Goal: Communication & Community: Answer question/provide support

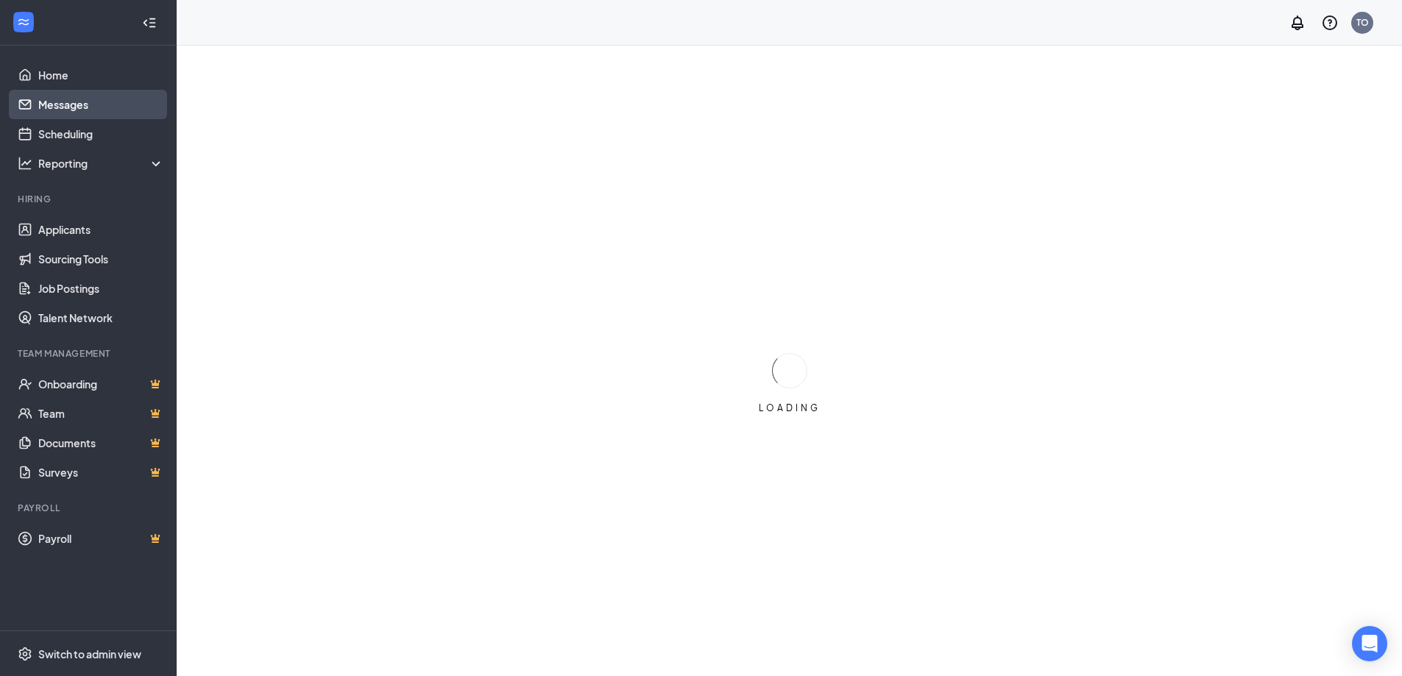
click at [55, 103] on link "Messages" at bounding box center [101, 104] width 126 height 29
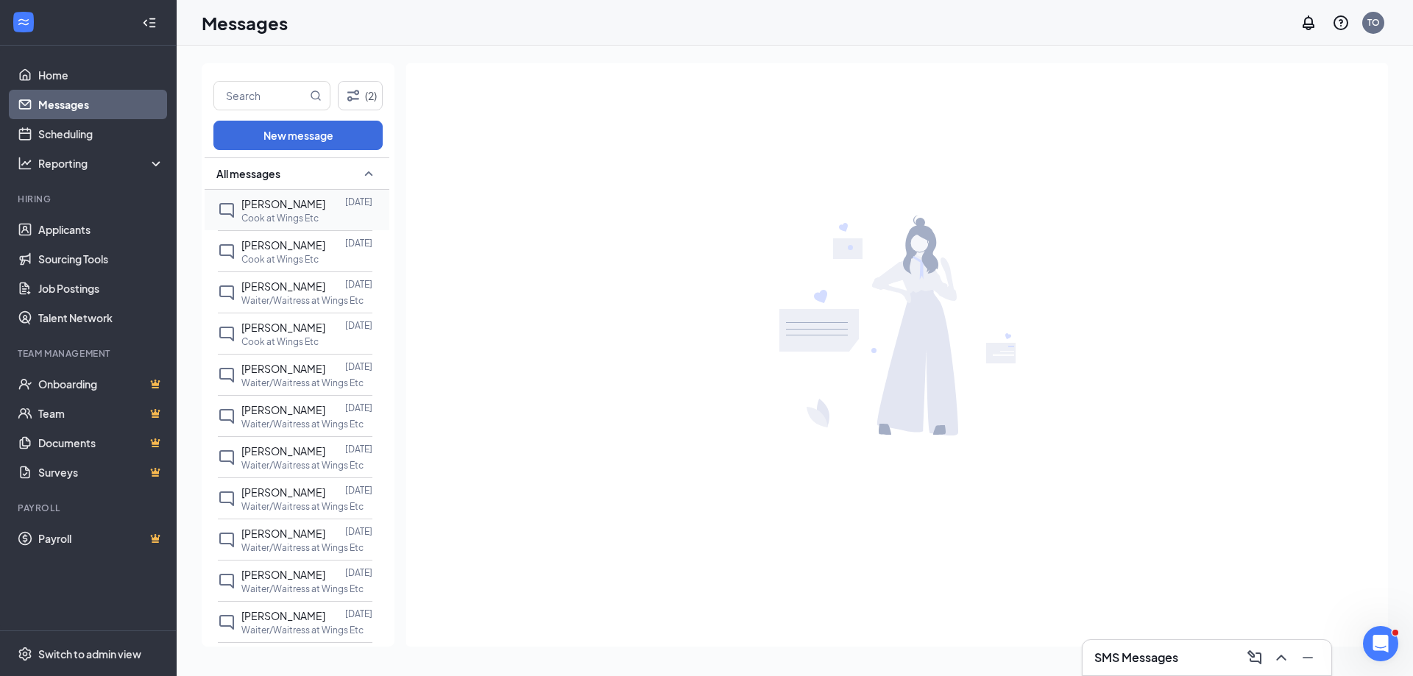
click at [282, 200] on span "[PERSON_NAME]" at bounding box center [283, 203] width 84 height 13
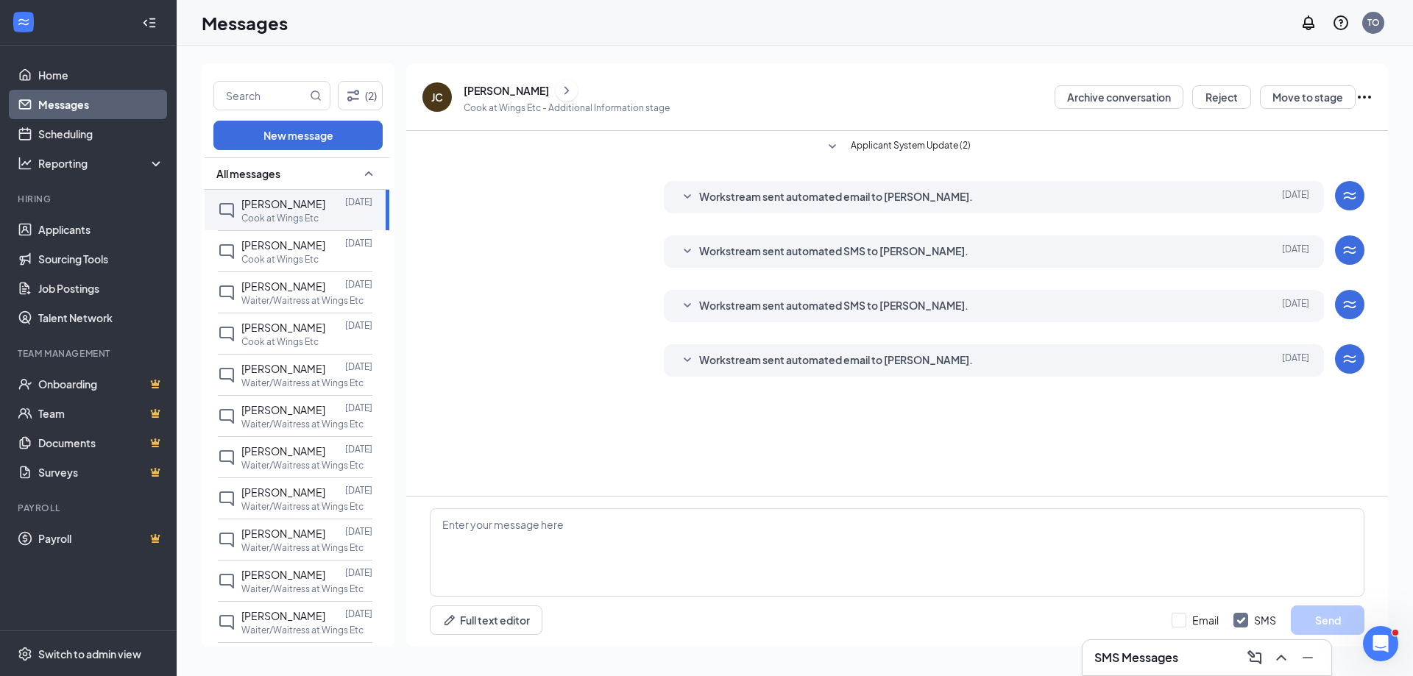
click at [559, 90] on icon "ChevronRight" at bounding box center [566, 91] width 15 height 18
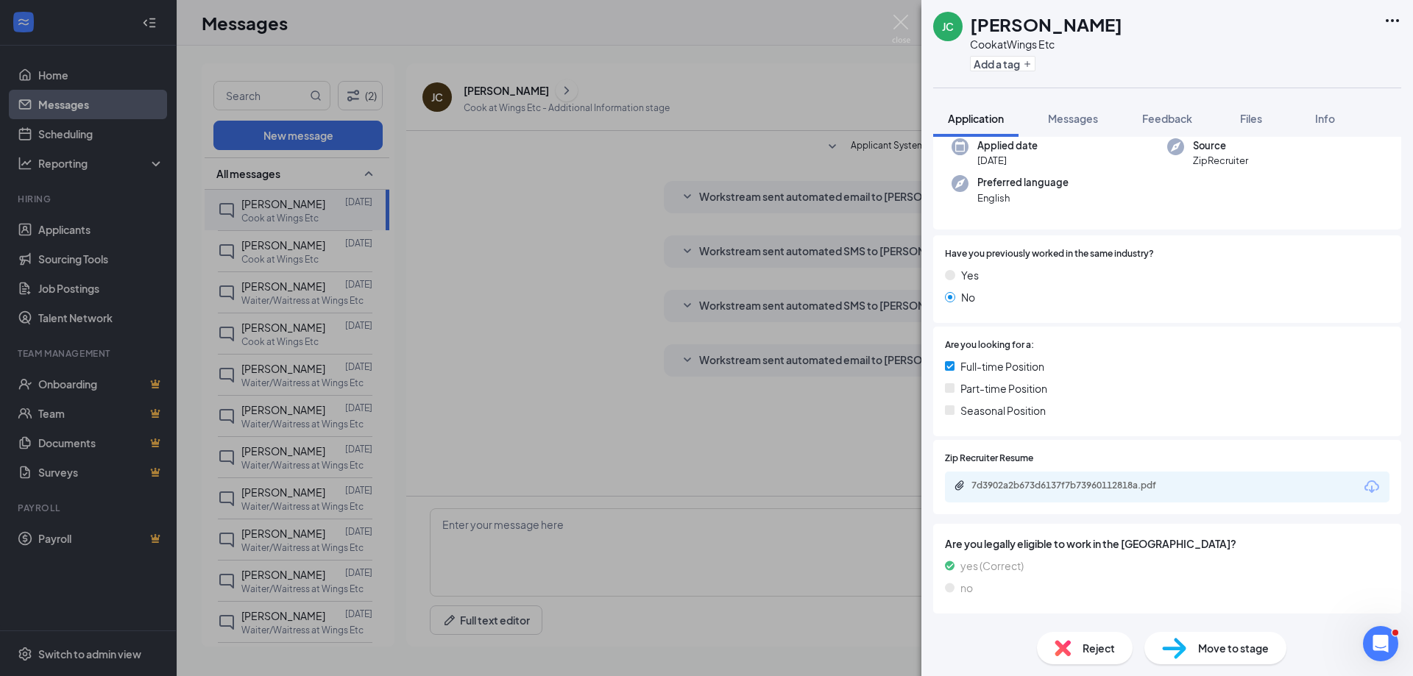
scroll to position [144, 0]
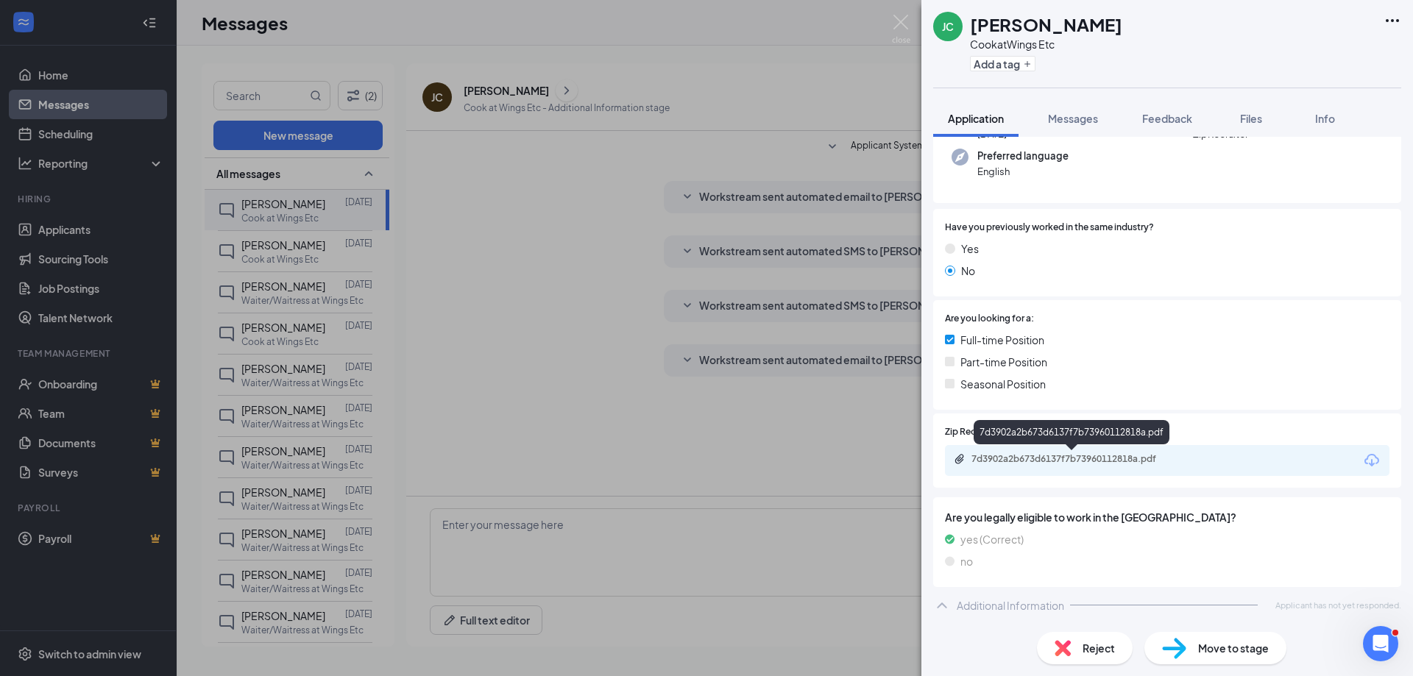
click at [1082, 454] on div "7d3902a2b673d6137f7b73960112818a.pdf" at bounding box center [1074, 459] width 206 height 12
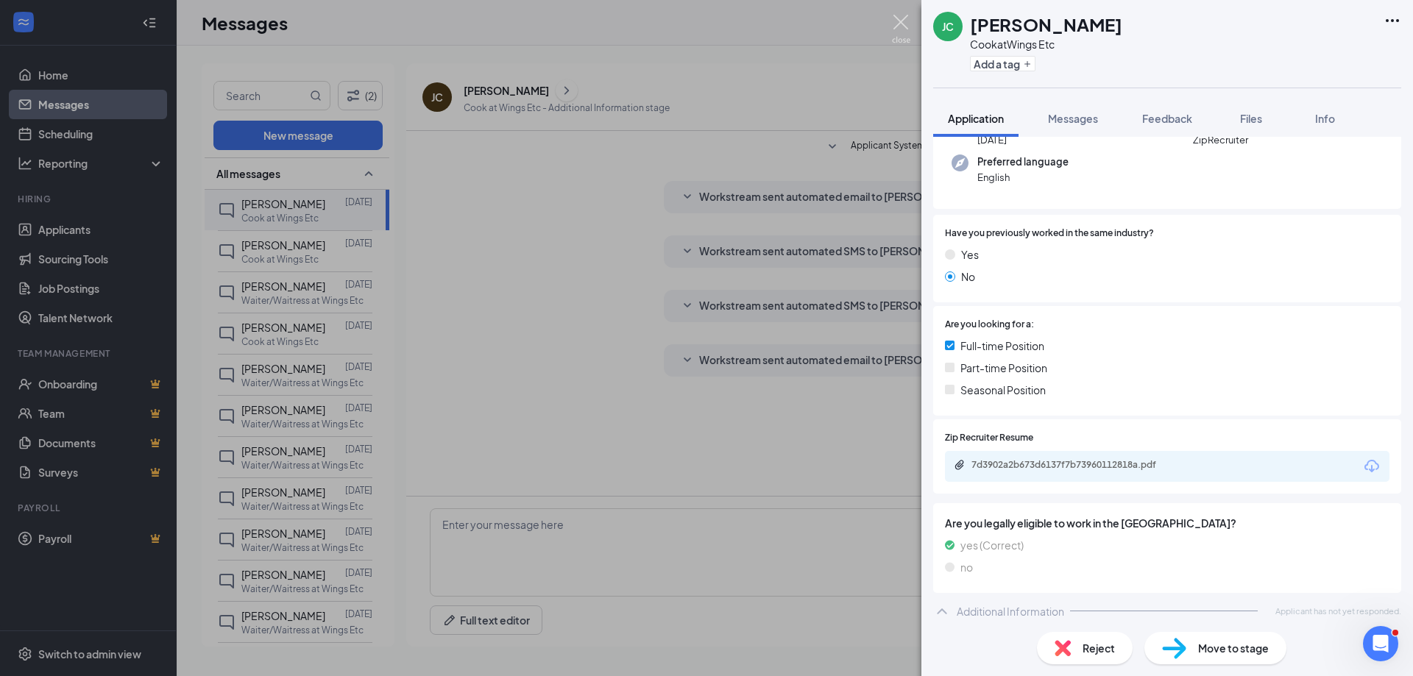
click at [900, 19] on img at bounding box center [901, 29] width 18 height 29
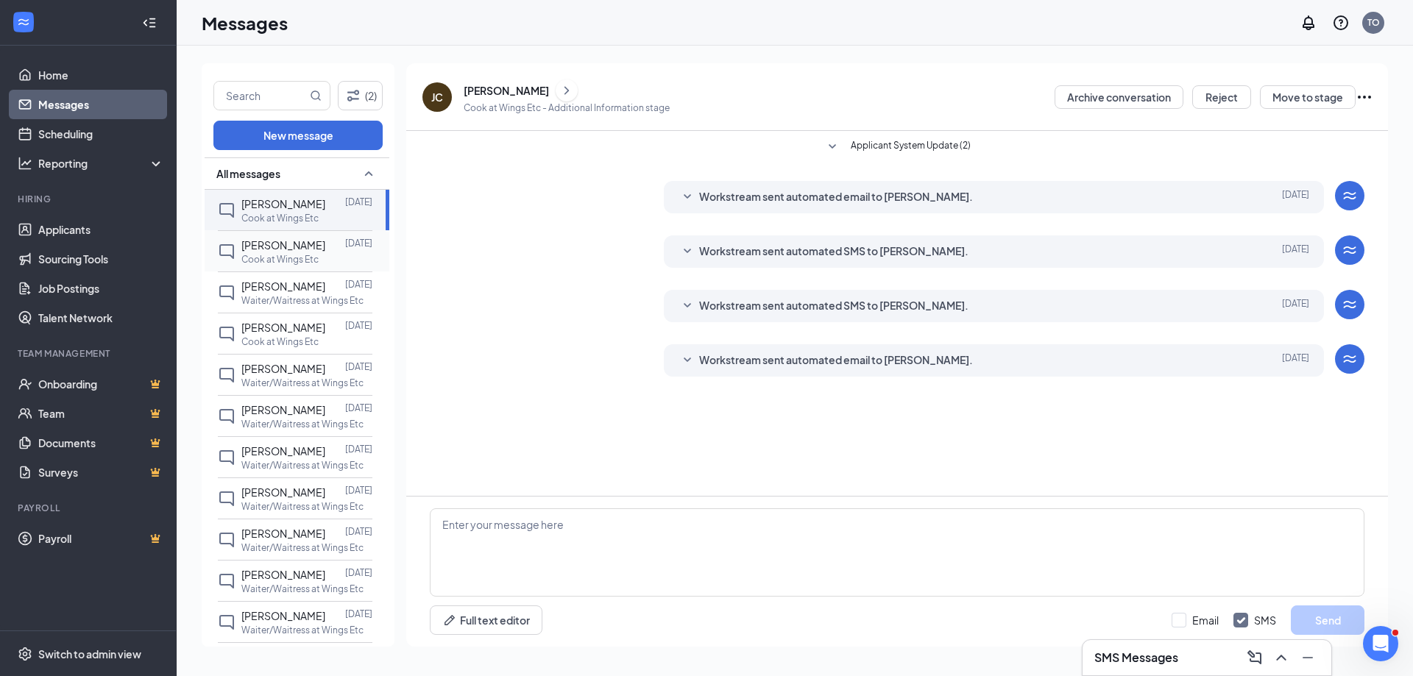
click at [281, 250] on span "[PERSON_NAME]" at bounding box center [283, 244] width 84 height 13
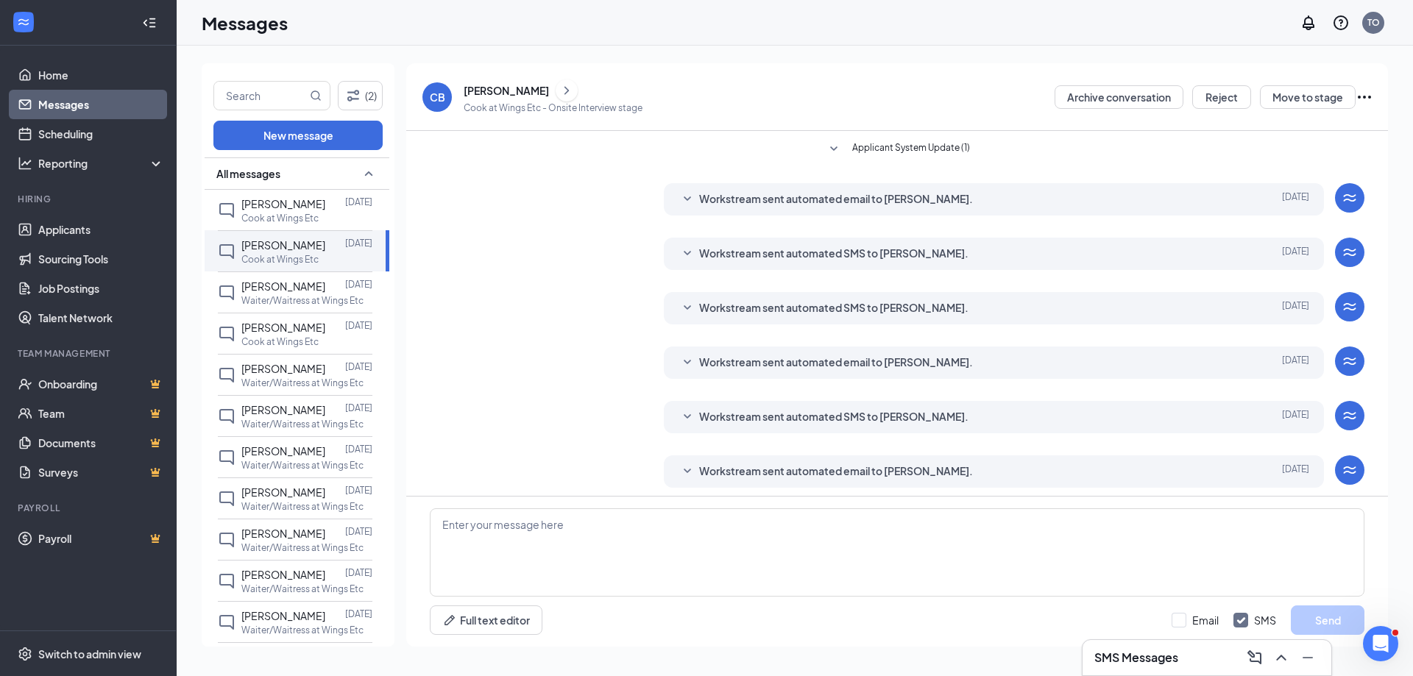
scroll to position [203, 0]
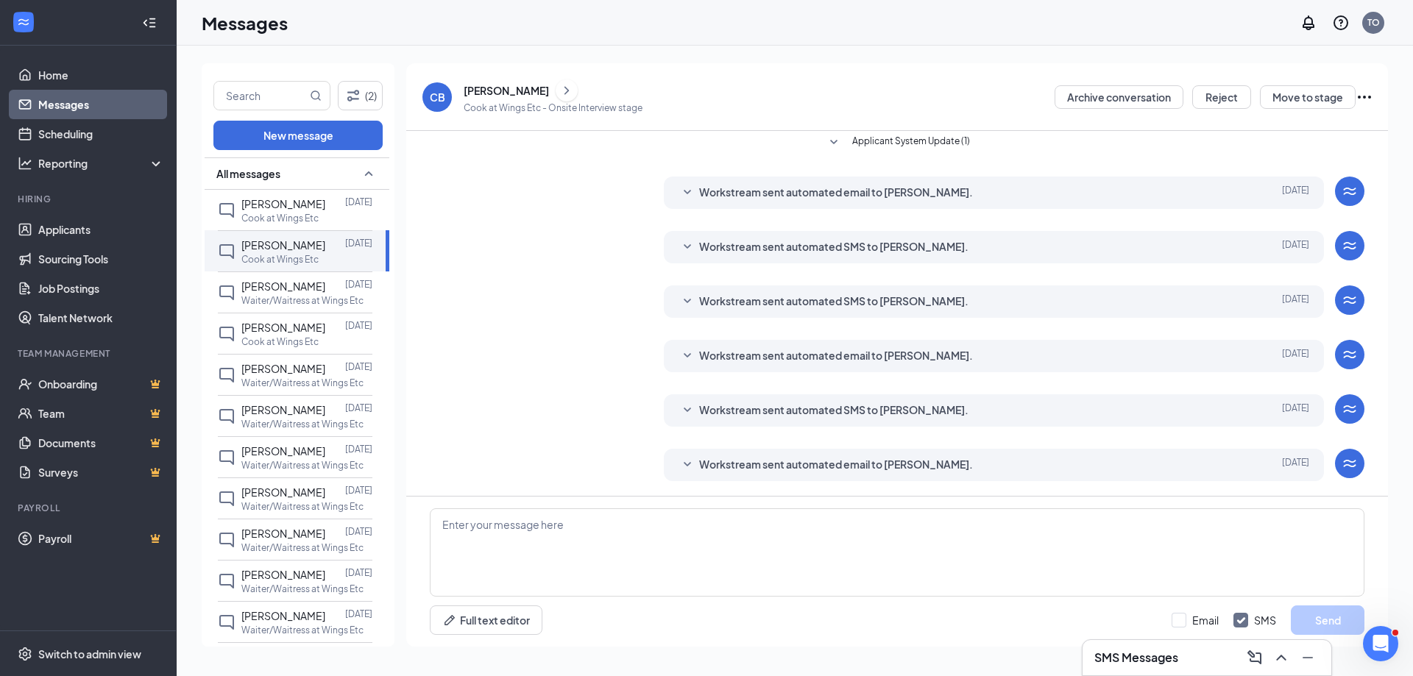
click at [569, 90] on icon "ChevronRight" at bounding box center [566, 90] width 4 height 8
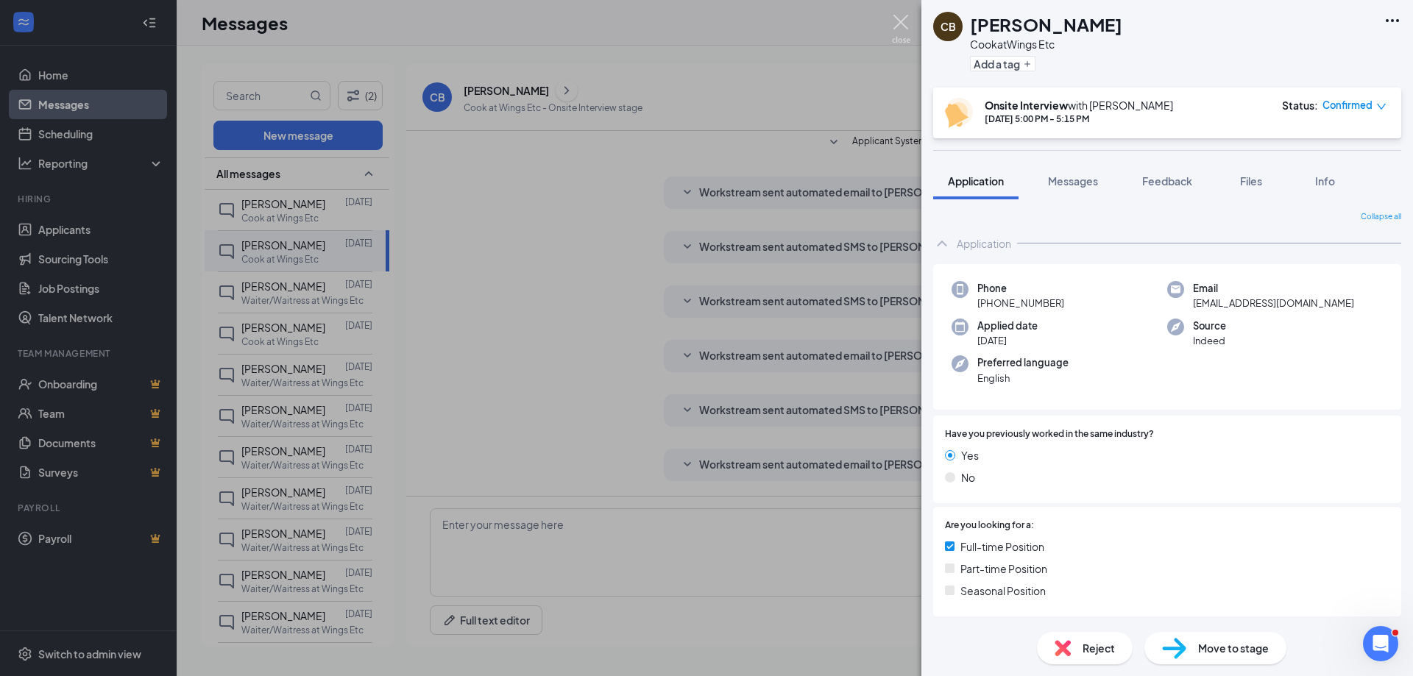
click at [898, 22] on img at bounding box center [901, 29] width 18 height 29
